Goal: Task Accomplishment & Management: Use online tool/utility

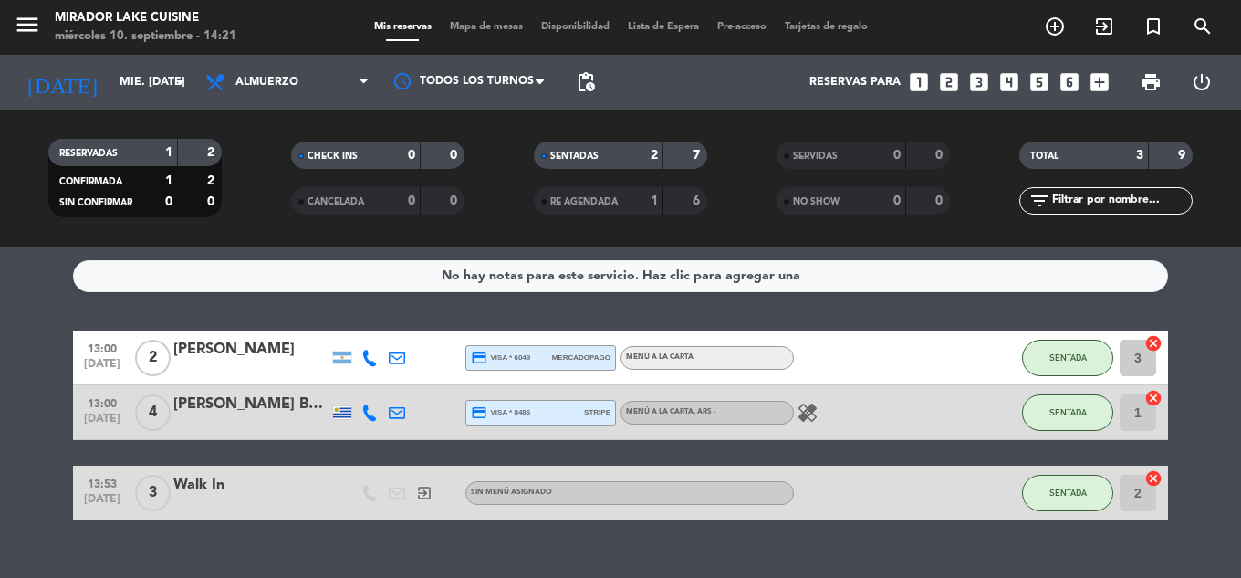
click at [629, 536] on div "No hay notas para este servicio. Haz clic para agregar una 13:00 [DATE] 2 [PERS…" at bounding box center [620, 411] width 1241 height 331
click at [494, 26] on span "Mapa de mesas" at bounding box center [486, 27] width 91 height 10
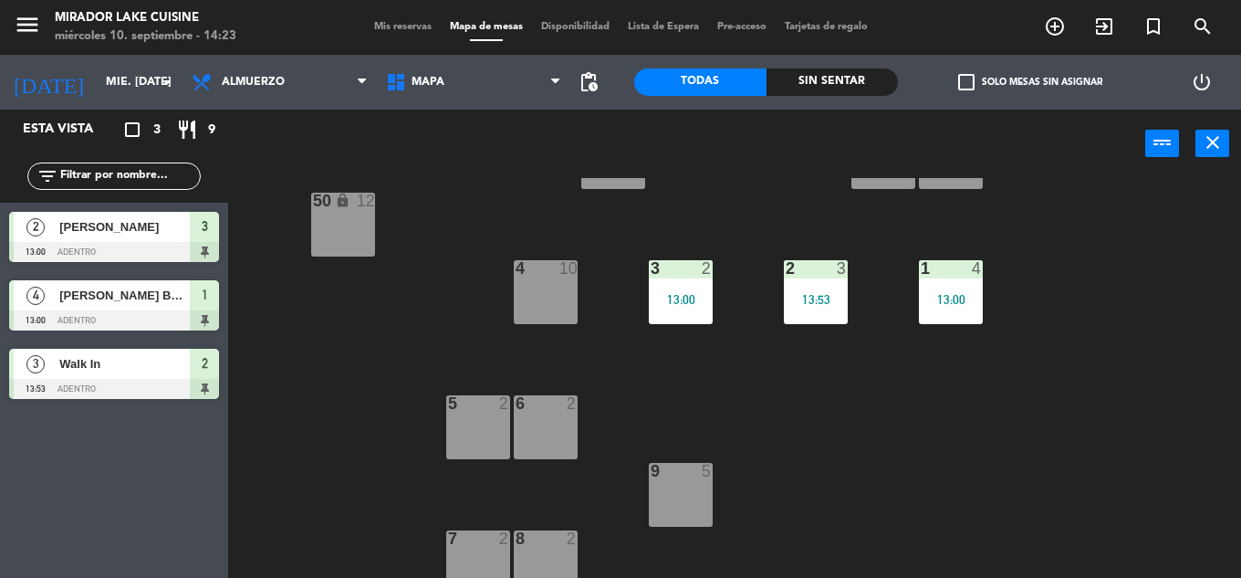
scroll to position [365, 0]
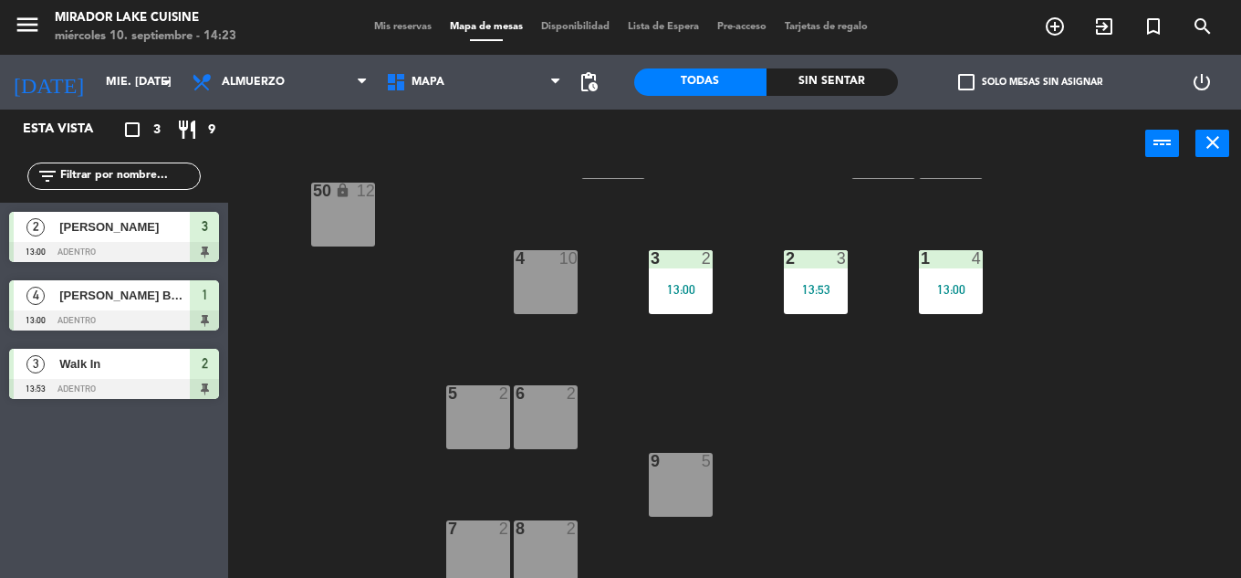
click at [499, 408] on div "5 2" at bounding box center [478, 417] width 64 height 64
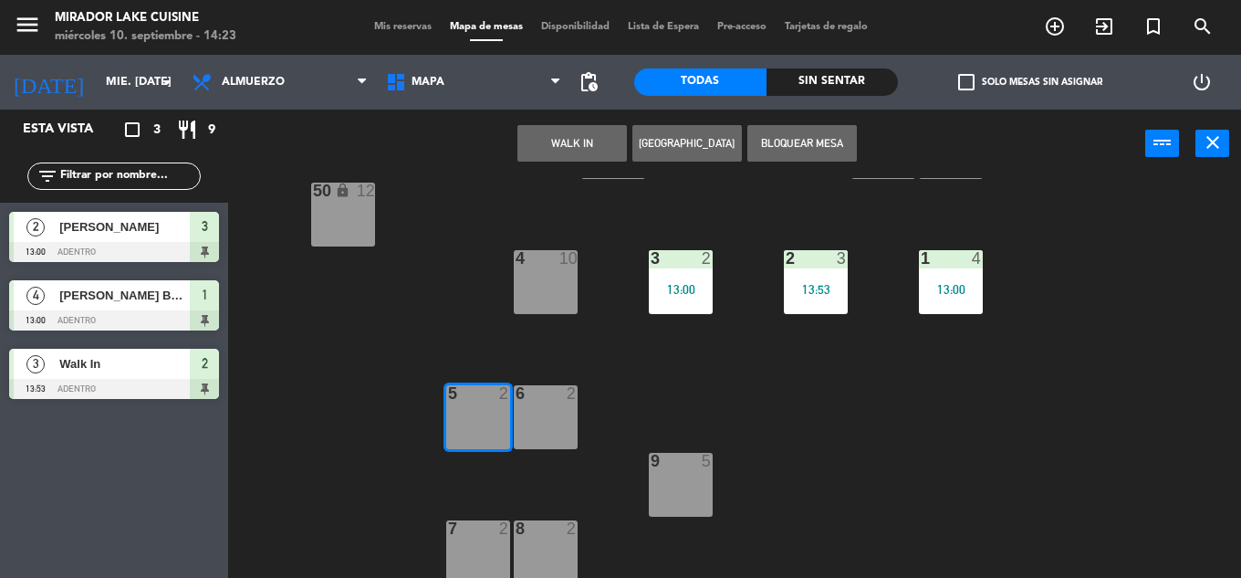
click at [537, 123] on div "WALK IN [GEOGRAPHIC_DATA] Bloquear Mesa power_input close" at bounding box center [686, 143] width 917 height 69
click at [538, 129] on button "WALK IN" at bounding box center [571, 143] width 109 height 36
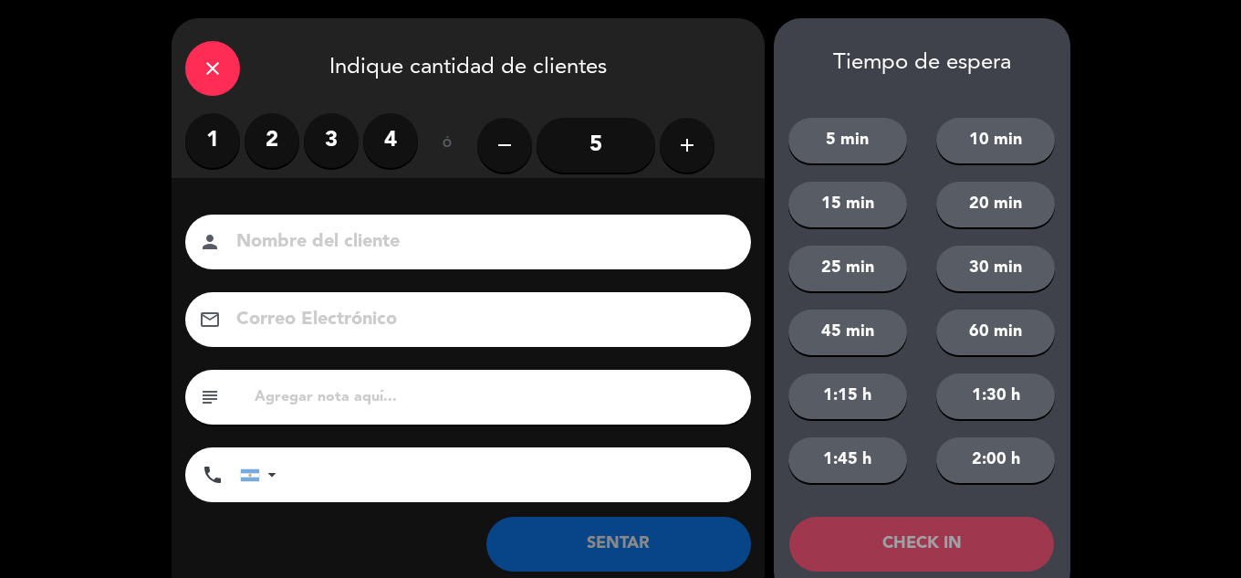
drag, startPoint x: 272, startPoint y: 141, endPoint x: 276, endPoint y: 181, distance: 39.4
click at [272, 142] on label "2" at bounding box center [272, 140] width 55 height 55
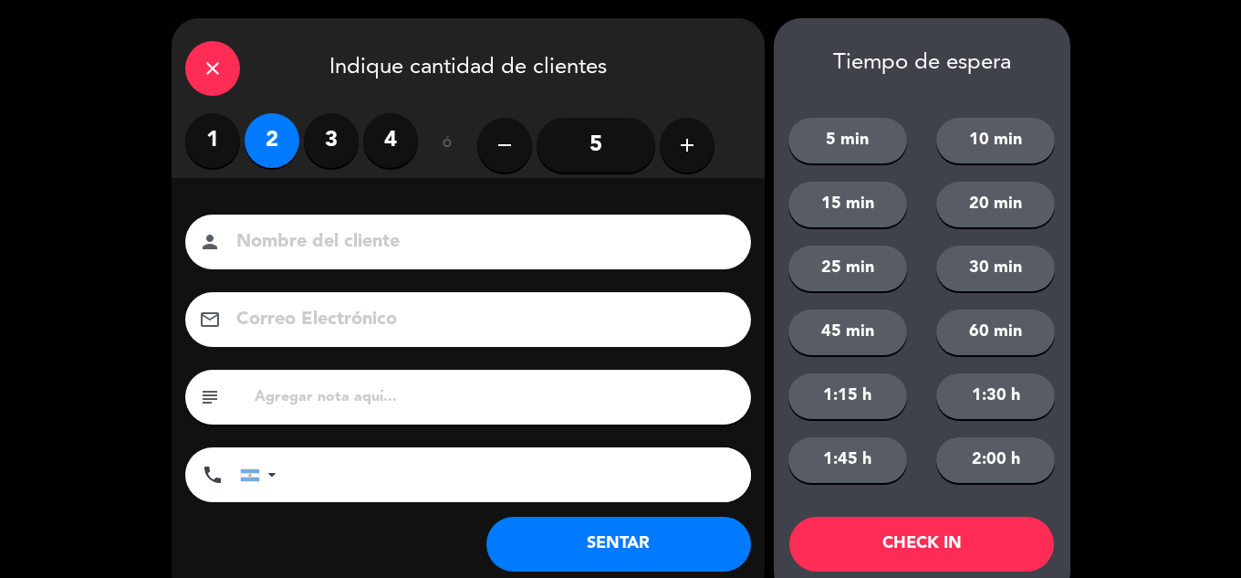
click at [676, 546] on button "SENTAR" at bounding box center [618, 543] width 265 height 55
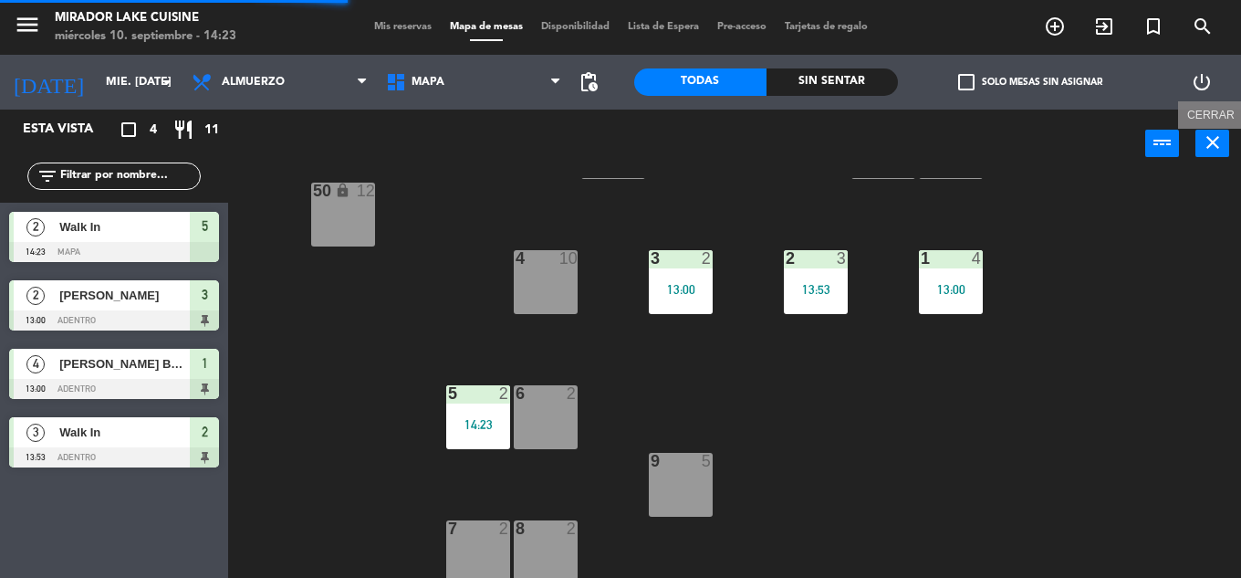
click at [1223, 142] on button "close" at bounding box center [1212, 143] width 34 height 27
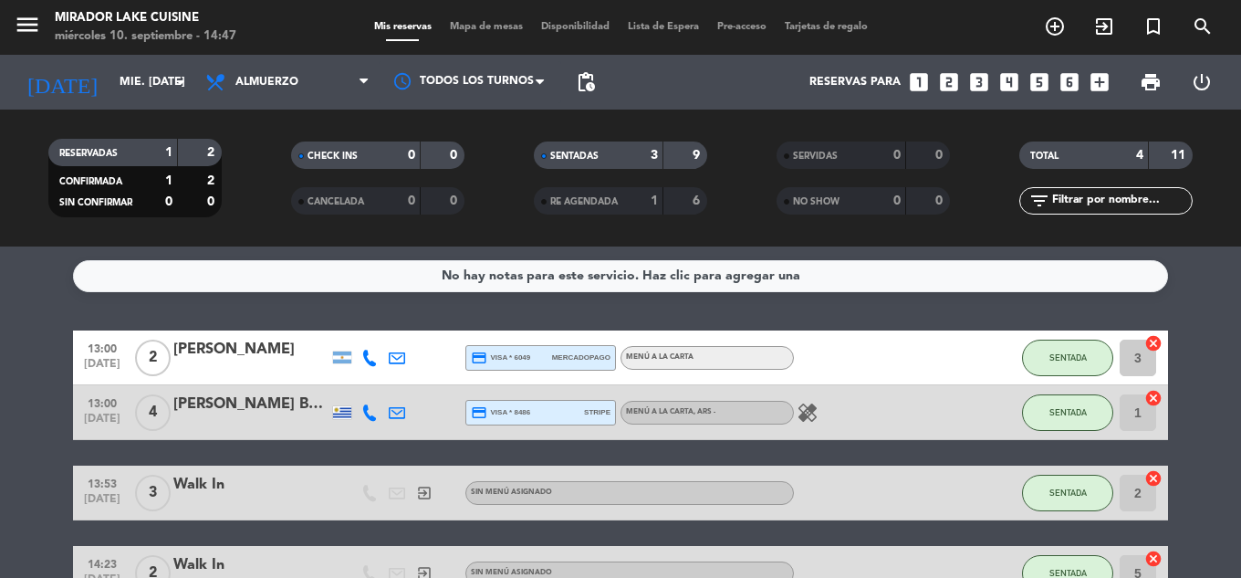
click at [1106, 377] on div "SENTADA" at bounding box center [1067, 357] width 91 height 54
click at [1067, 360] on span "SENTADA" at bounding box center [1067, 357] width 37 height 10
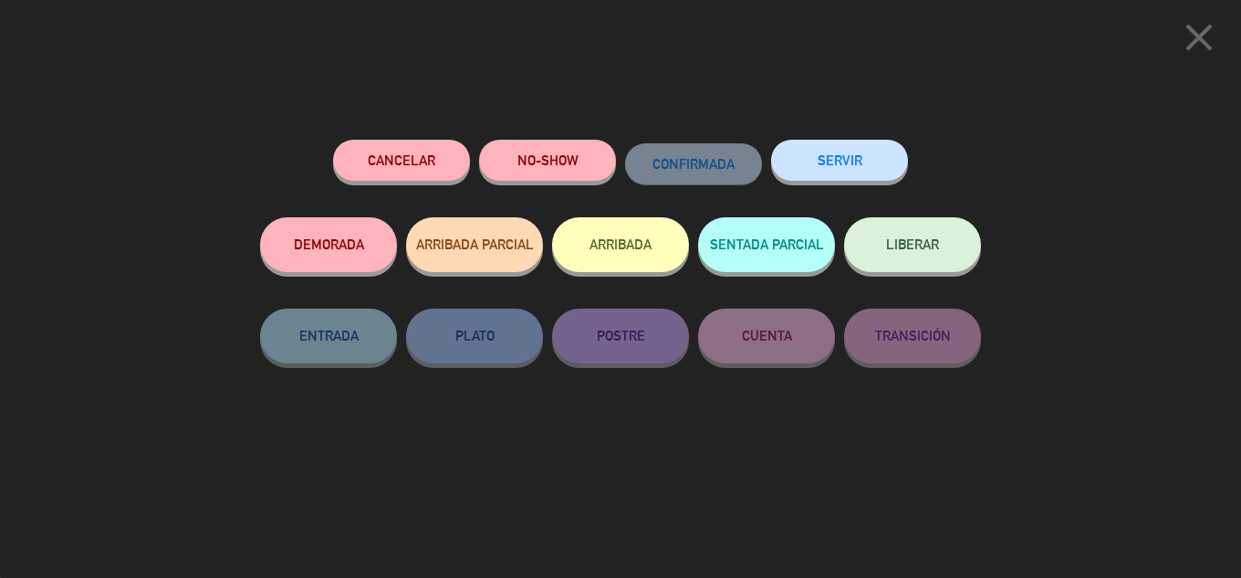
click at [832, 162] on button "SERVIR" at bounding box center [839, 160] width 137 height 41
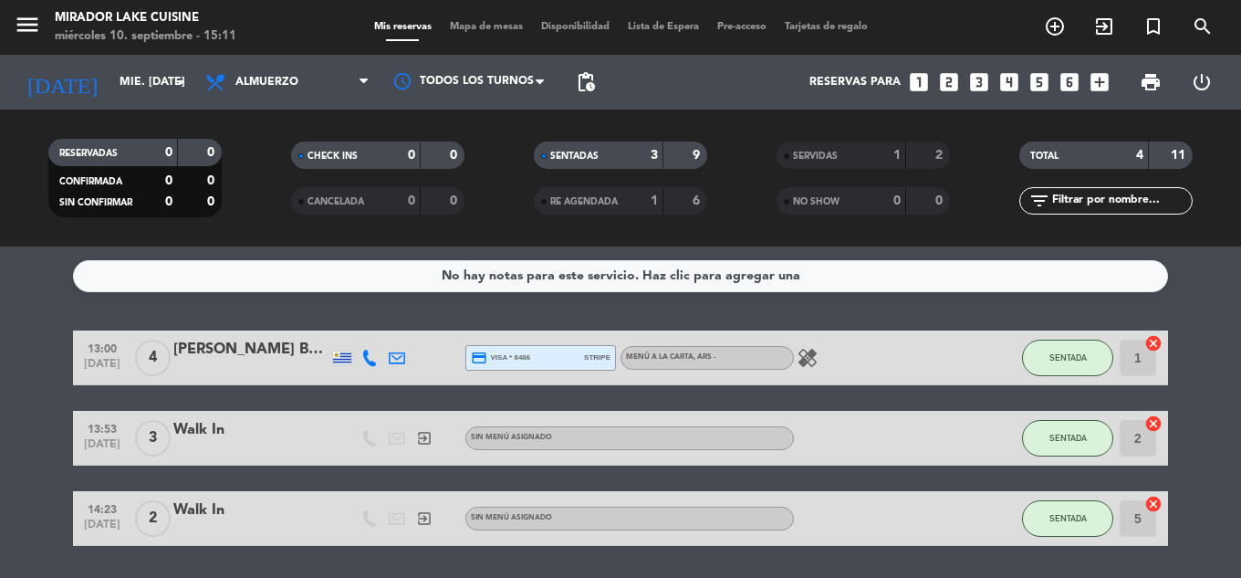
click at [1220, 430] on bookings-row "13:00 [DATE] 4 Marina Born [PERSON_NAME] credit_card visa * 8486 stripe MENÚ A …" at bounding box center [620, 437] width 1241 height 215
click at [1088, 511] on button "SENTADA" at bounding box center [1067, 518] width 91 height 36
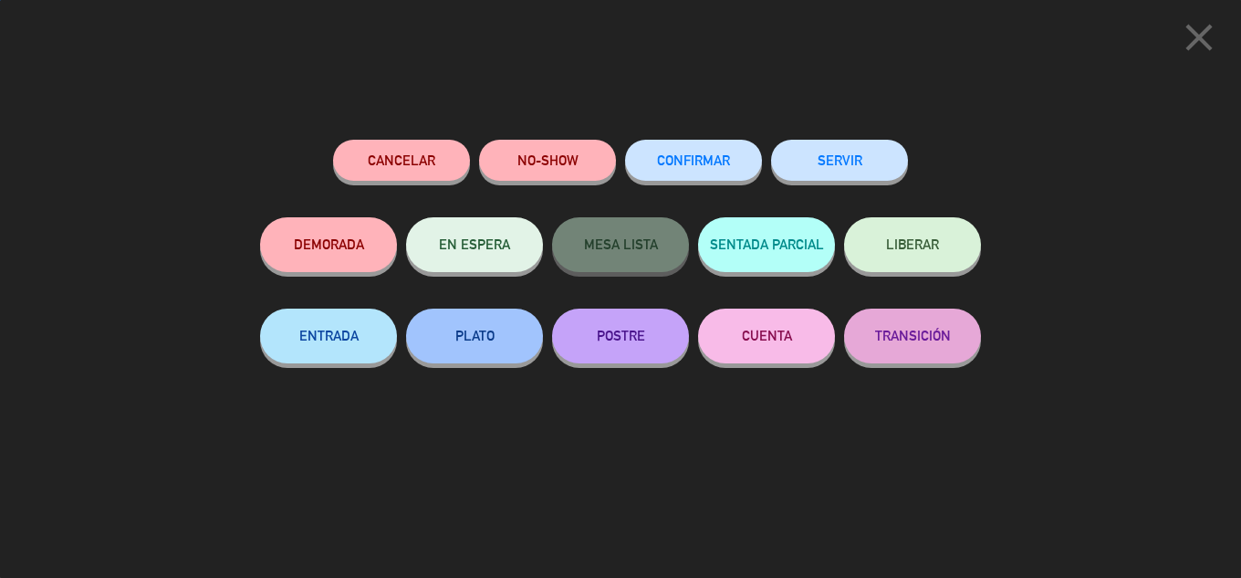
drag, startPoint x: 859, startPoint y: 166, endPoint x: 450, endPoint y: 18, distance: 435.5
click at [860, 167] on button "SERVIR" at bounding box center [839, 160] width 137 height 41
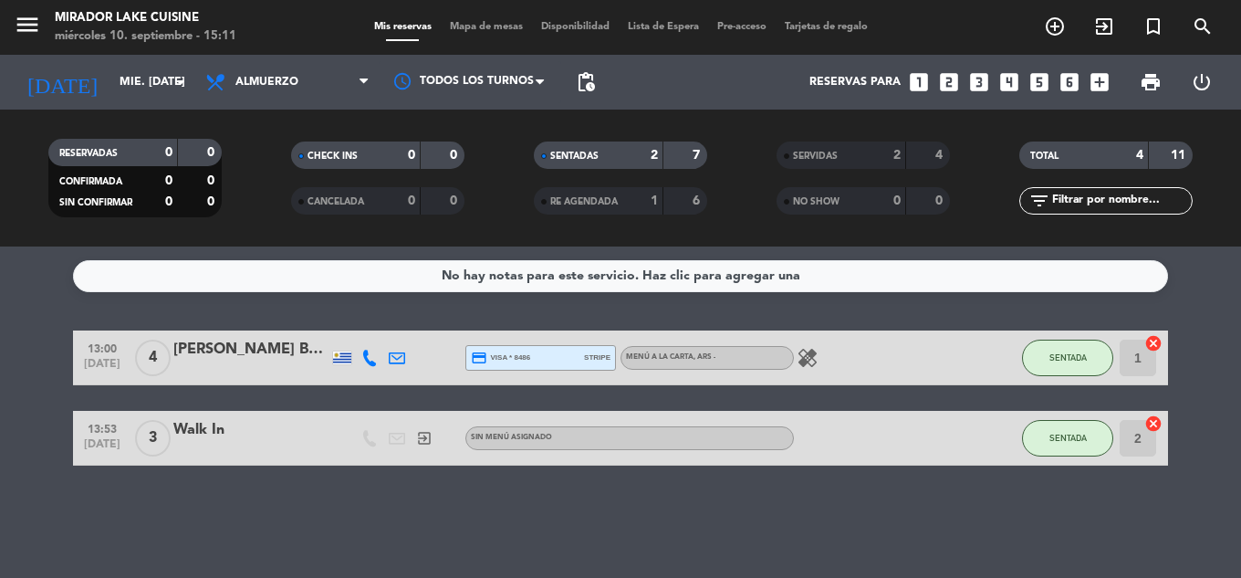
click at [1205, 359] on bookings-row "13:00 [DATE] 4 Marina Born [PERSON_NAME] credit_card visa * 8486 stripe MENÚ A …" at bounding box center [620, 397] width 1241 height 135
click at [1056, 359] on span "SENTADA" at bounding box center [1067, 357] width 37 height 10
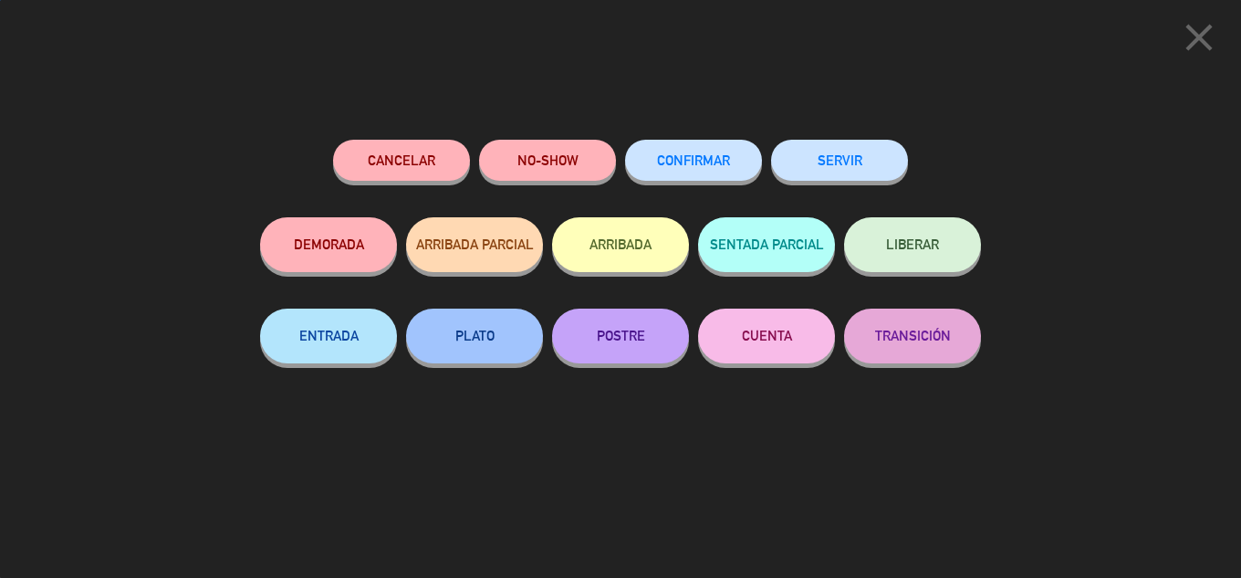
click at [851, 172] on button "SERVIR" at bounding box center [839, 160] width 137 height 41
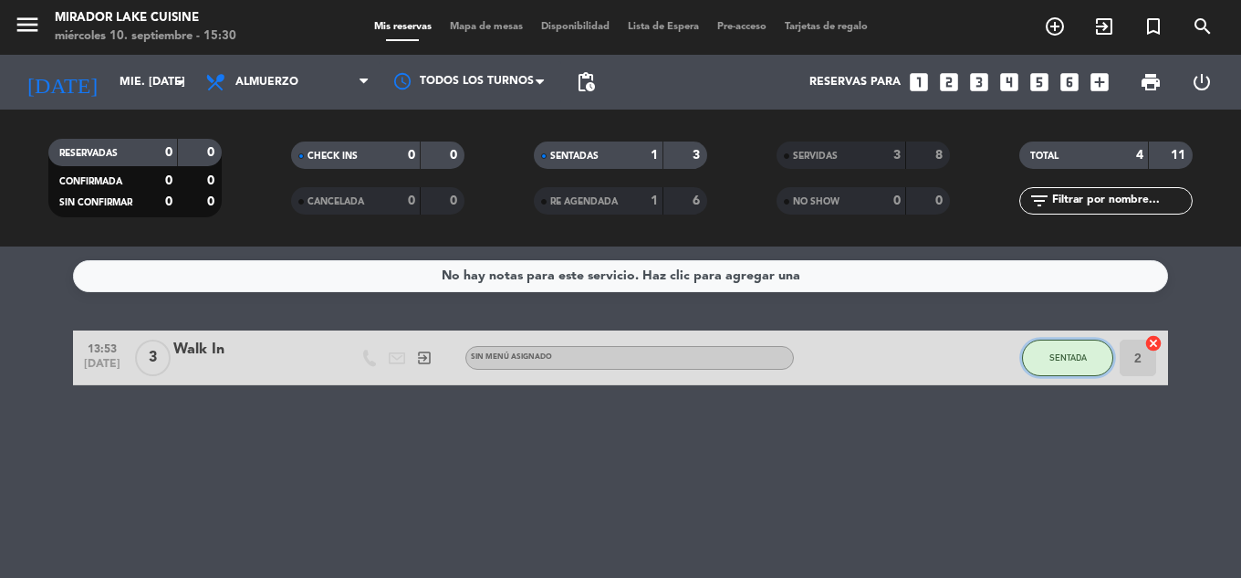
click at [1091, 359] on button "SENTADA" at bounding box center [1067, 357] width 91 height 36
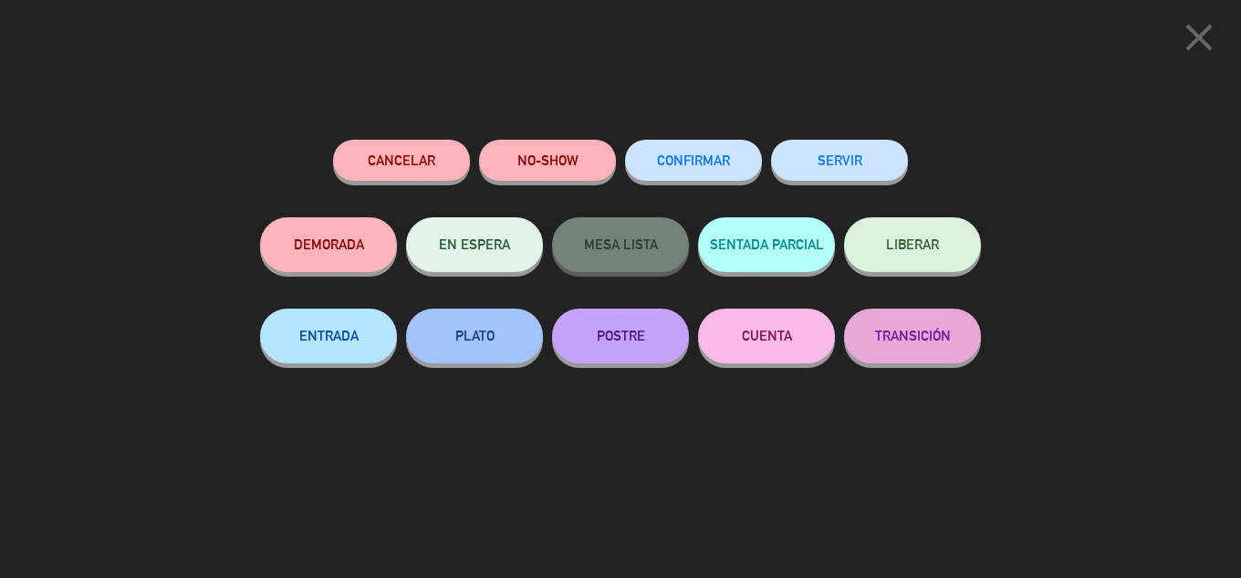
click at [882, 163] on button "SERVIR" at bounding box center [839, 160] width 137 height 41
